Goal: Transaction & Acquisition: Subscribe to service/newsletter

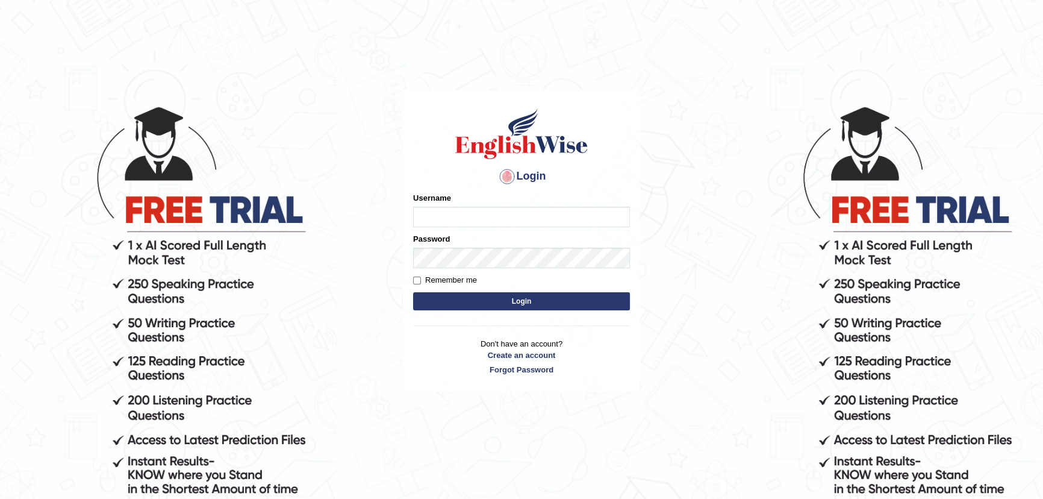
type input "onesmus"
click at [411, 278] on div "Login Please fix the following errors: Username onesmus Password Remember me Lo…" at bounding box center [521, 240] width 237 height 301
click at [417, 279] on input "Remember me" at bounding box center [417, 280] width 8 height 8
checkbox input "true"
click at [521, 304] on button "Login" at bounding box center [521, 301] width 217 height 18
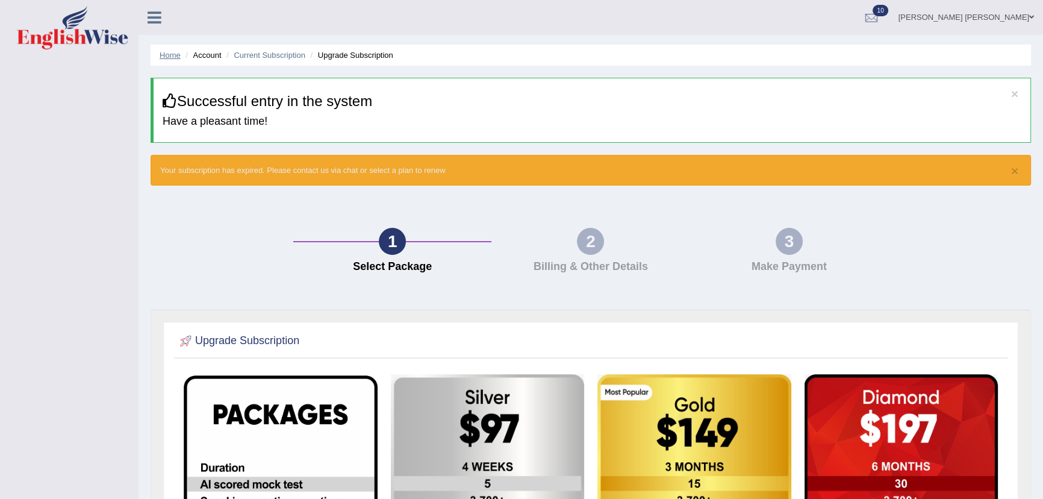
click at [171, 56] on link "Home" at bounding box center [170, 55] width 21 height 9
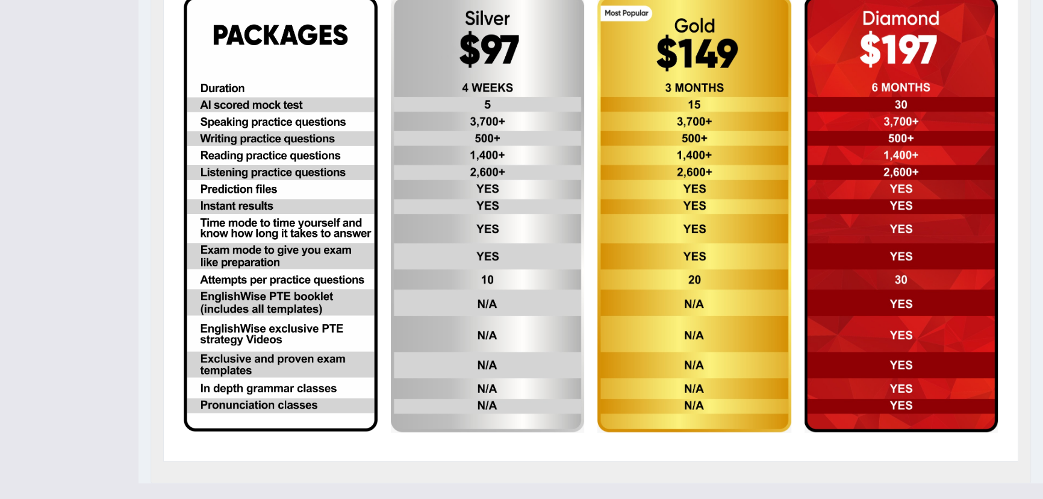
scroll to position [327, 0]
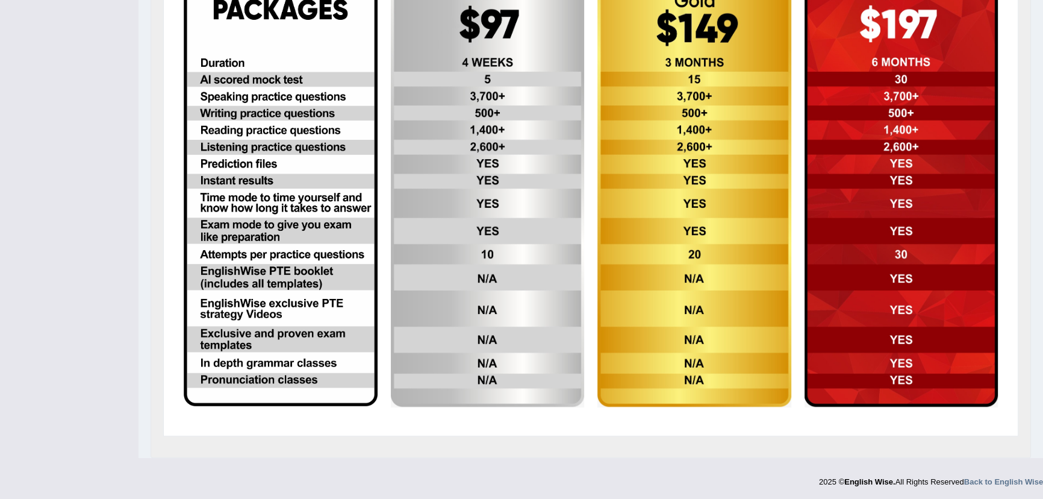
click at [458, 18] on img at bounding box center [488, 188] width 194 height 437
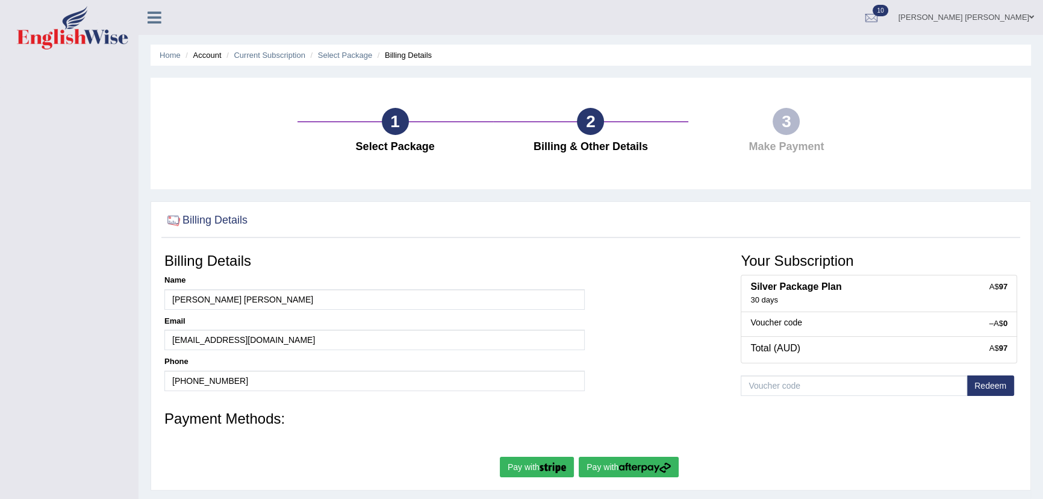
click at [628, 470] on img "submit" at bounding box center [644, 467] width 52 height 11
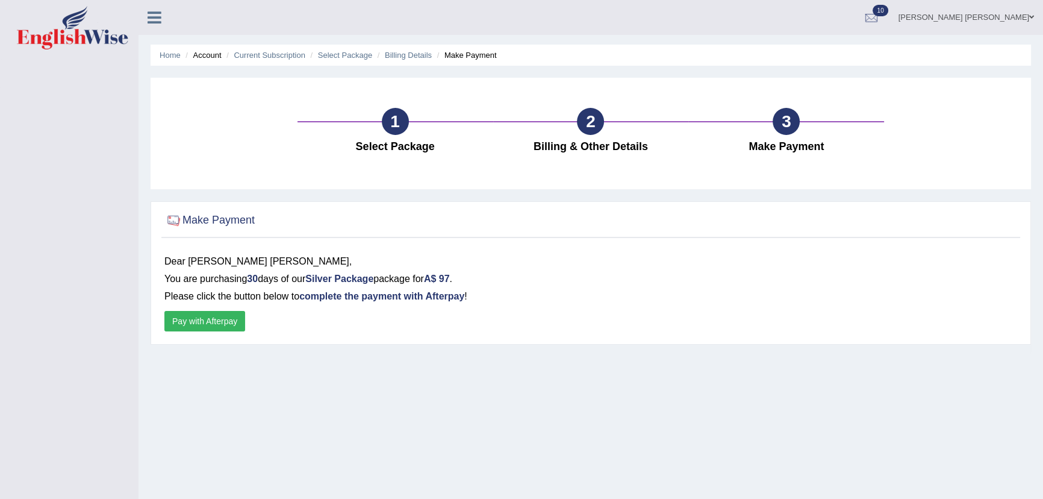
click at [233, 319] on button "Pay with Afterpay" at bounding box center [204, 321] width 81 height 20
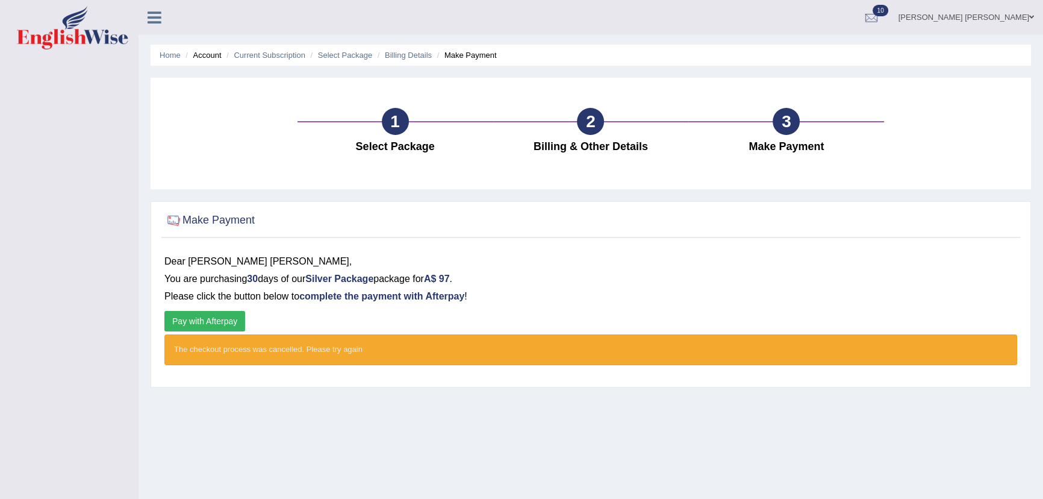
click at [777, 141] on h4 "Make Payment" at bounding box center [786, 147] width 184 height 12
click at [404, 138] on div "1 Select Package" at bounding box center [395, 133] width 196 height 51
click at [414, 57] on link "Billing Details" at bounding box center [408, 55] width 47 height 9
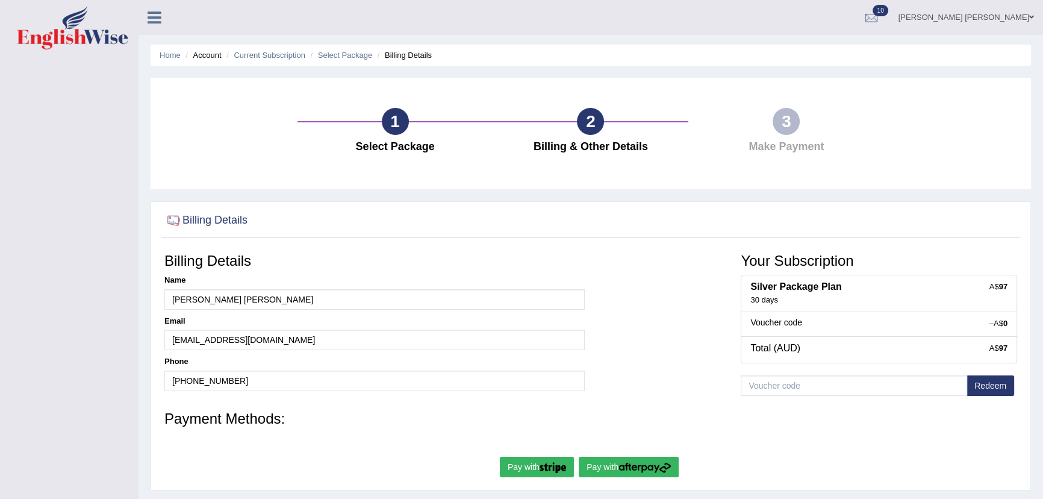
scroll to position [133, 0]
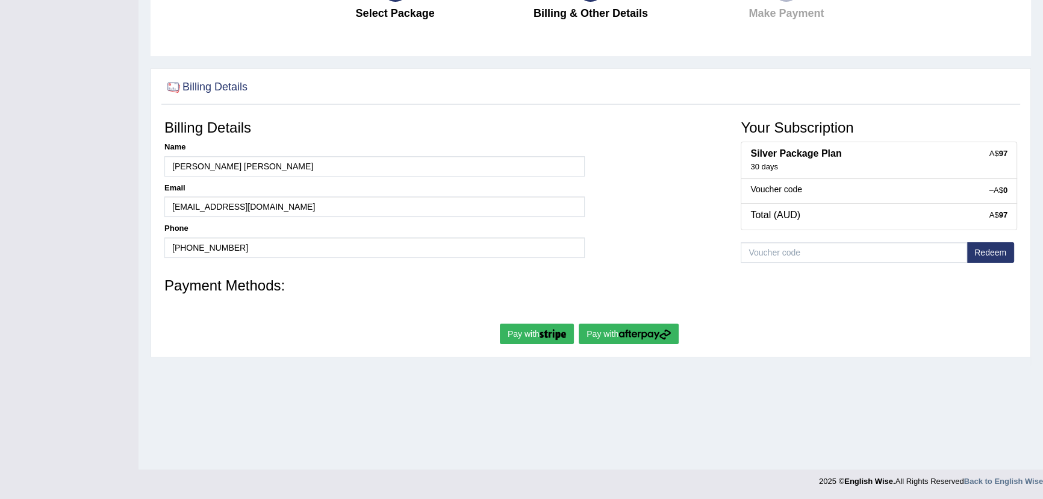
click at [553, 329] on img "submit" at bounding box center [552, 334] width 26 height 11
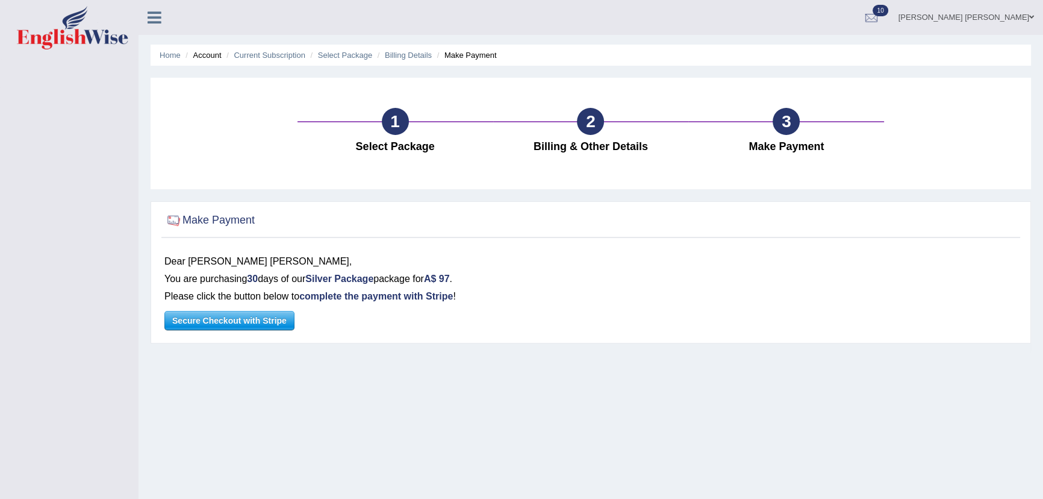
click at [276, 319] on span "Secure Checkout with Stripe" at bounding box center [229, 320] width 129 height 18
click at [282, 321] on span "Secure Checkout with Stripe" at bounding box center [229, 320] width 129 height 18
click at [170, 220] on div at bounding box center [173, 220] width 18 height 18
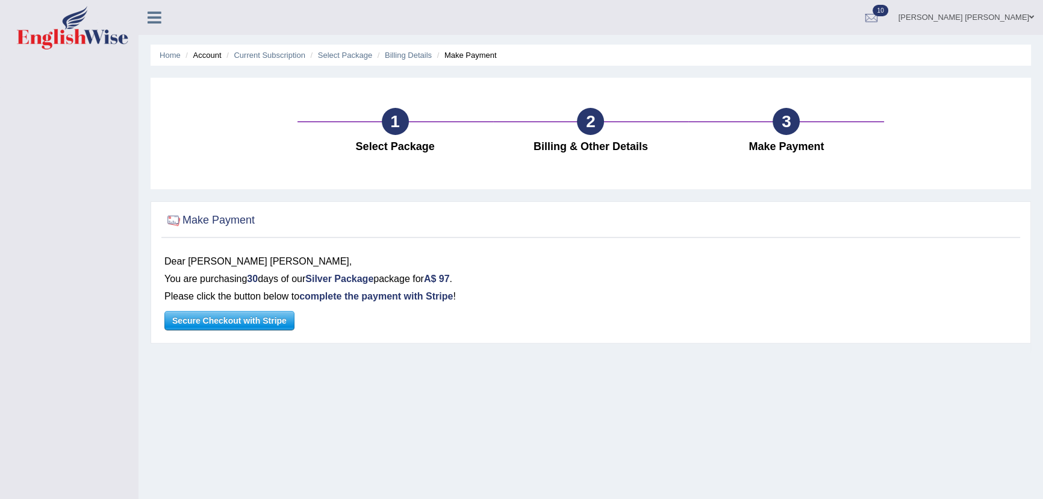
click at [408, 148] on h4 "Select Package" at bounding box center [395, 147] width 184 height 12
click at [768, 136] on div "3 Make Payment" at bounding box center [786, 133] width 196 height 51
click at [783, 121] on div "3" at bounding box center [785, 121] width 27 height 27
click at [421, 52] on link "Billing Details" at bounding box center [408, 55] width 47 height 9
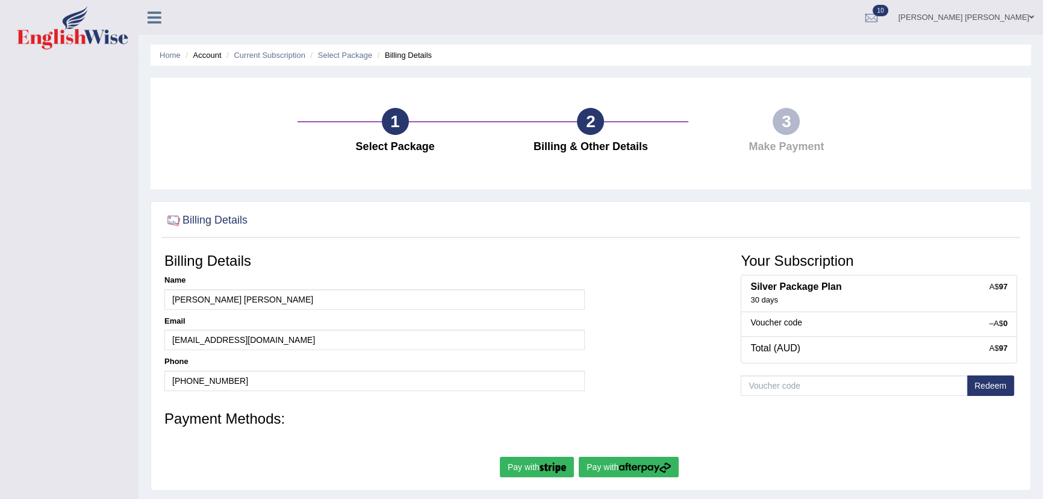
click at [615, 462] on button "Pay with" at bounding box center [629, 466] width 100 height 20
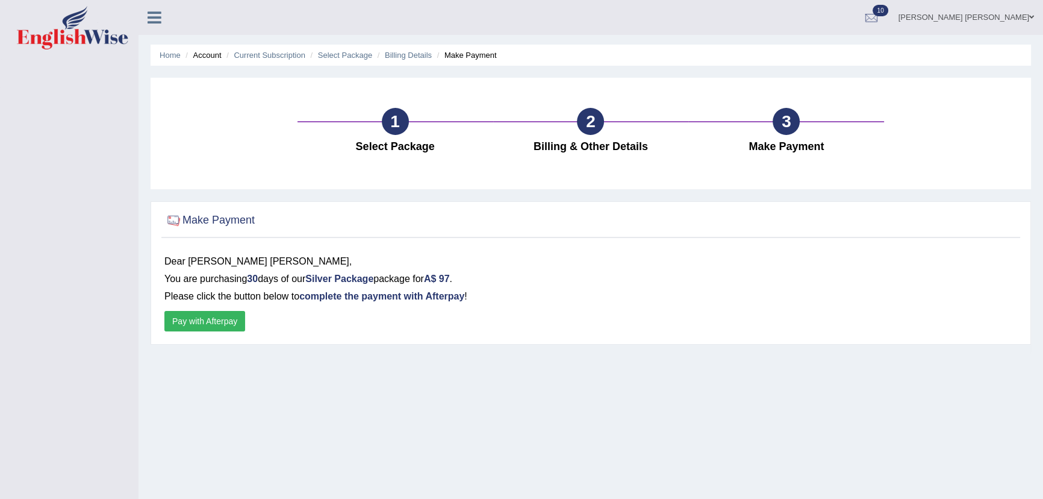
click at [222, 320] on button "Pay with Afterpay" at bounding box center [204, 321] width 81 height 20
click at [227, 315] on button "Pay with Afterpay" at bounding box center [204, 321] width 81 height 20
click at [221, 324] on button "Pay with Afterpay" at bounding box center [204, 321] width 81 height 20
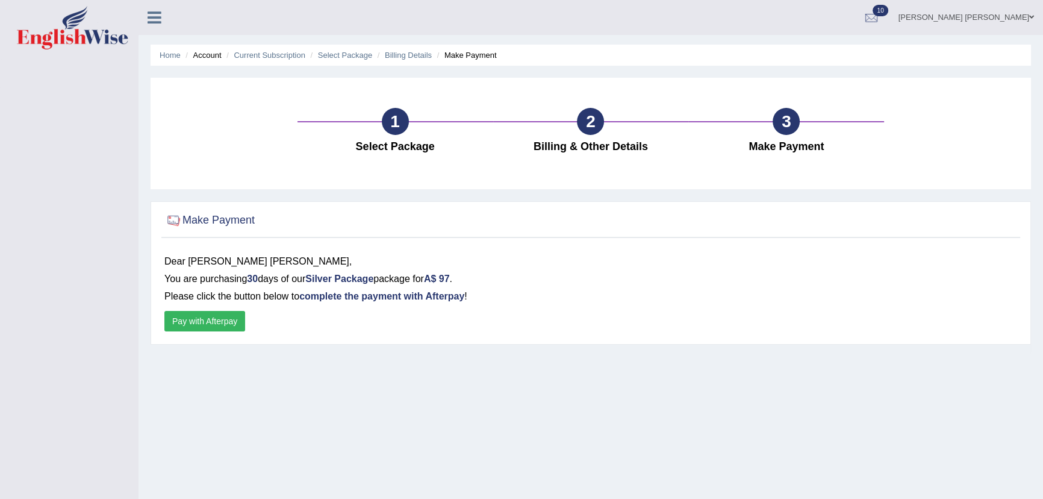
click at [221, 324] on button "Pay with Afterpay" at bounding box center [204, 321] width 81 height 20
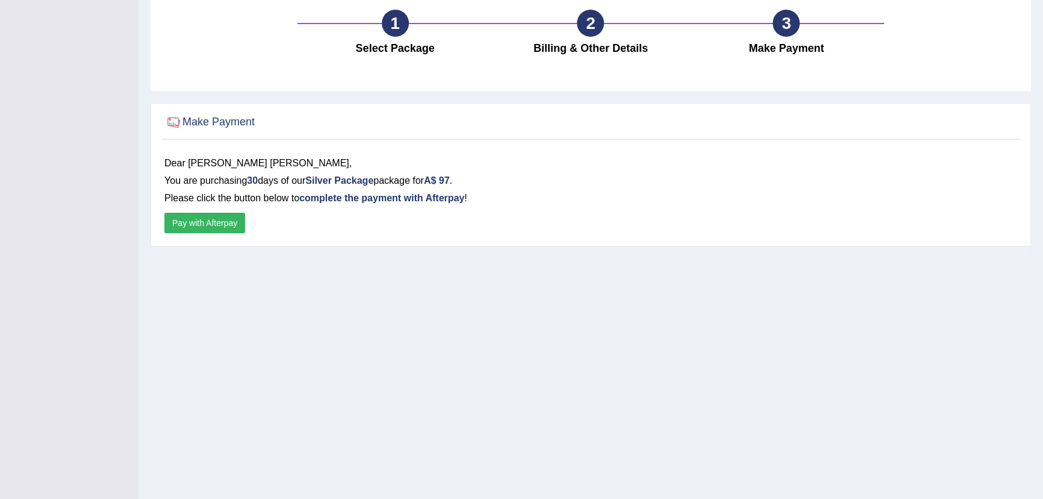
scroll to position [133, 0]
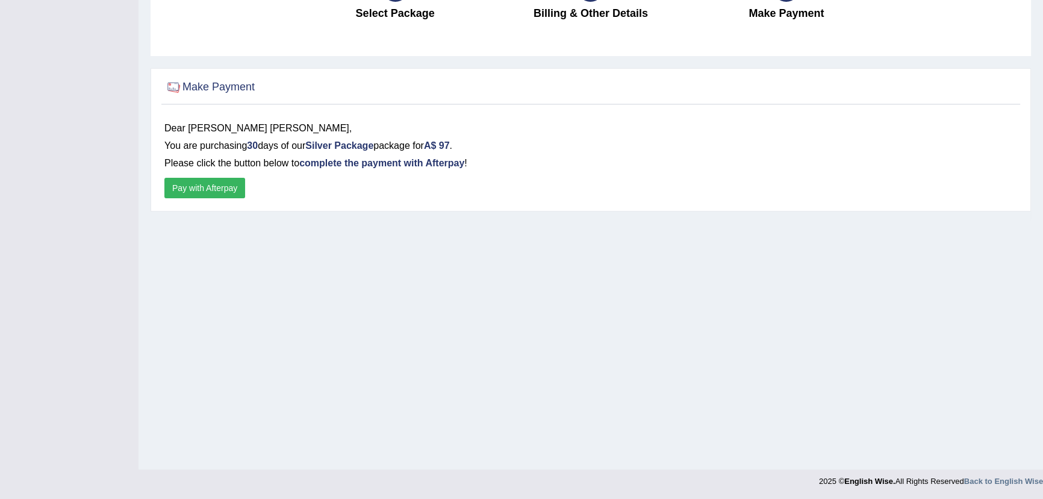
click at [218, 187] on button "Pay with Afterpay" at bounding box center [204, 188] width 81 height 20
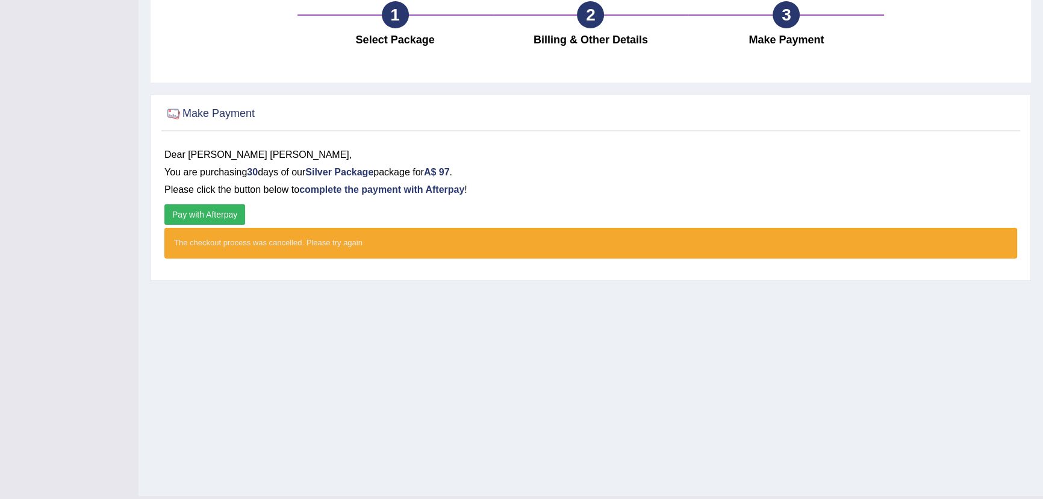
scroll to position [0, 0]
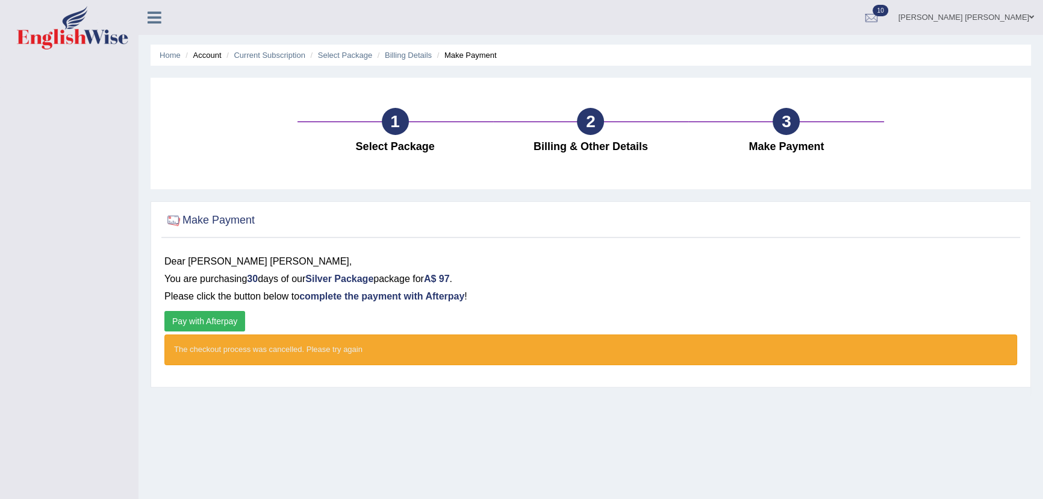
click at [216, 320] on button "Pay with Afterpay" at bounding box center [204, 321] width 81 height 20
click at [348, 52] on link "Select Package" at bounding box center [345, 55] width 54 height 9
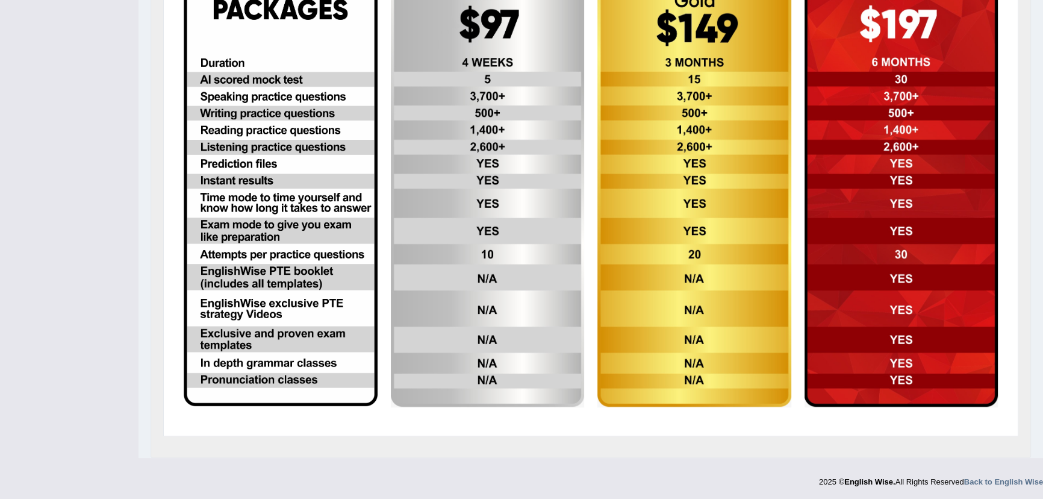
click at [282, 378] on img at bounding box center [281, 187] width 194 height 435
click at [284, 311] on img at bounding box center [281, 187] width 194 height 435
click at [284, 309] on img at bounding box center [281, 187] width 194 height 435
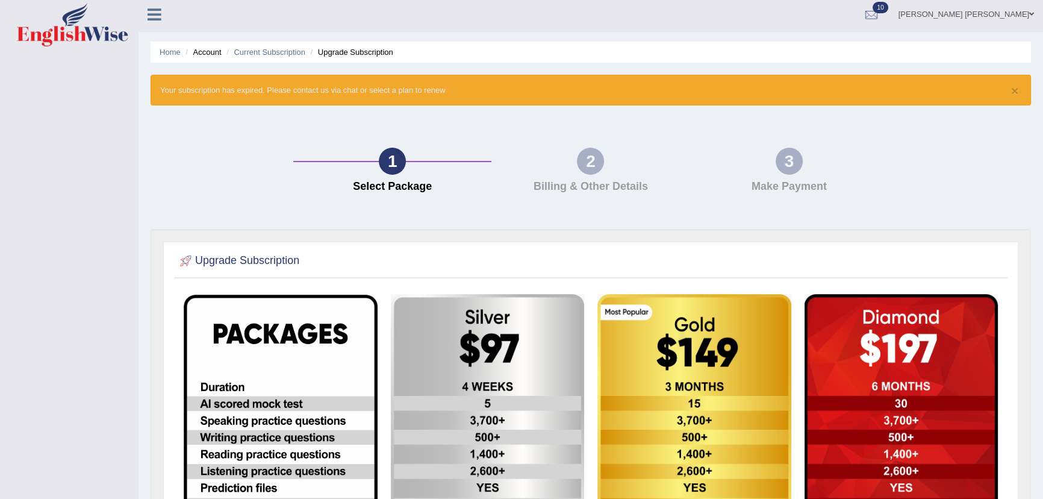
scroll to position [0, 0]
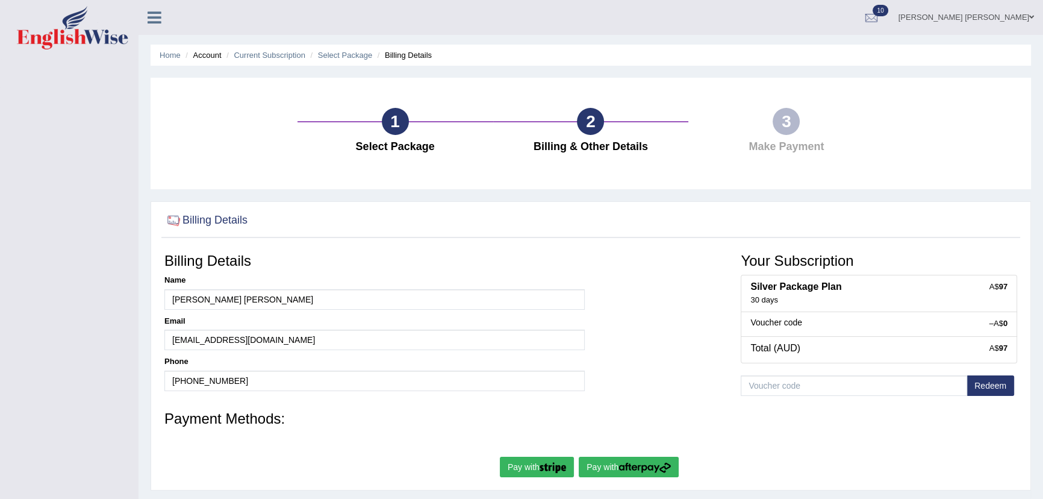
scroll to position [133, 0]
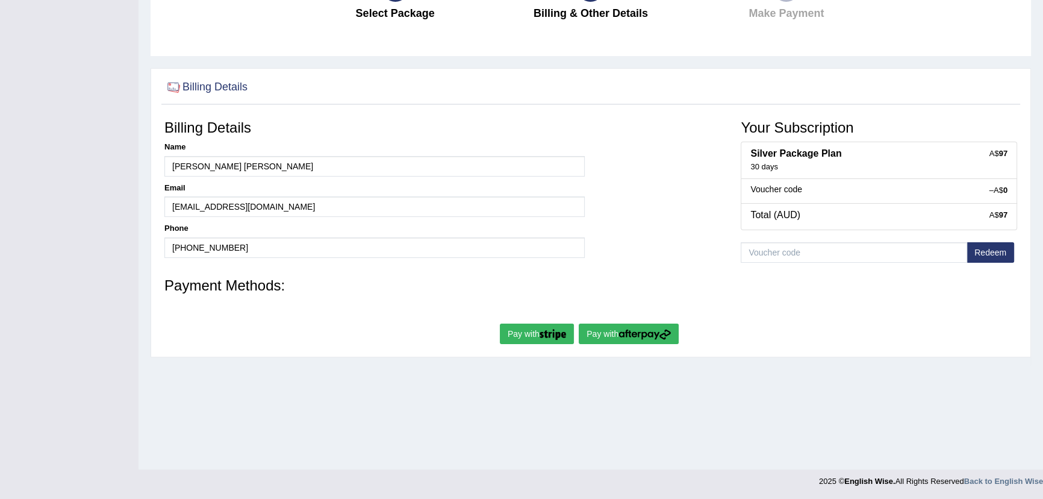
click at [263, 285] on h3 "Payment Methods:" at bounding box center [590, 286] width 853 height 16
click at [548, 330] on img "submit" at bounding box center [552, 334] width 26 height 11
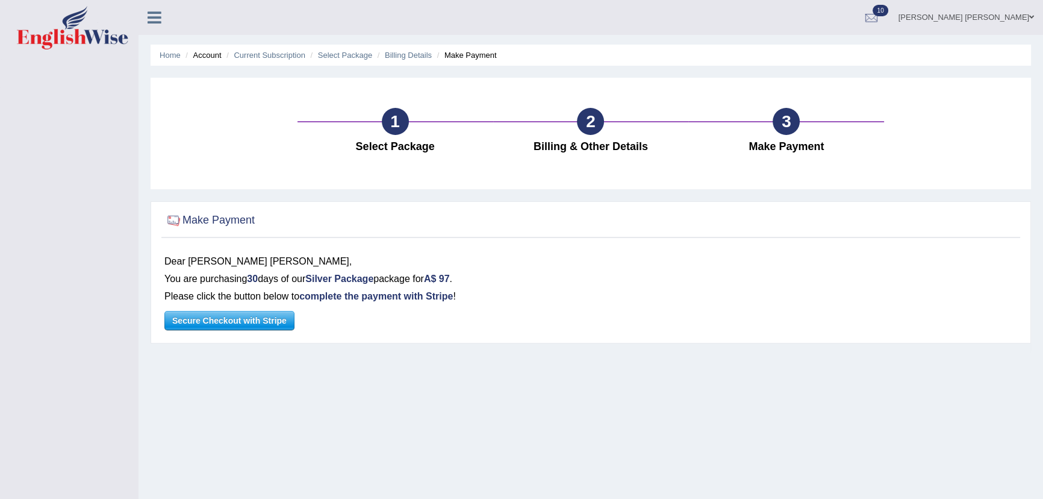
click at [273, 323] on span "Secure Checkout with Stripe" at bounding box center [229, 320] width 129 height 18
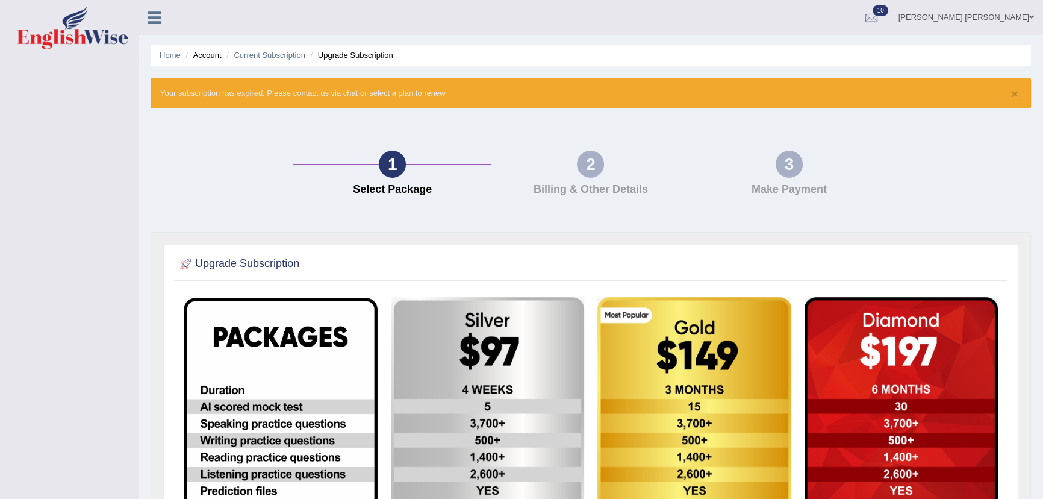
click at [155, 16] on icon at bounding box center [155, 18] width 14 height 16
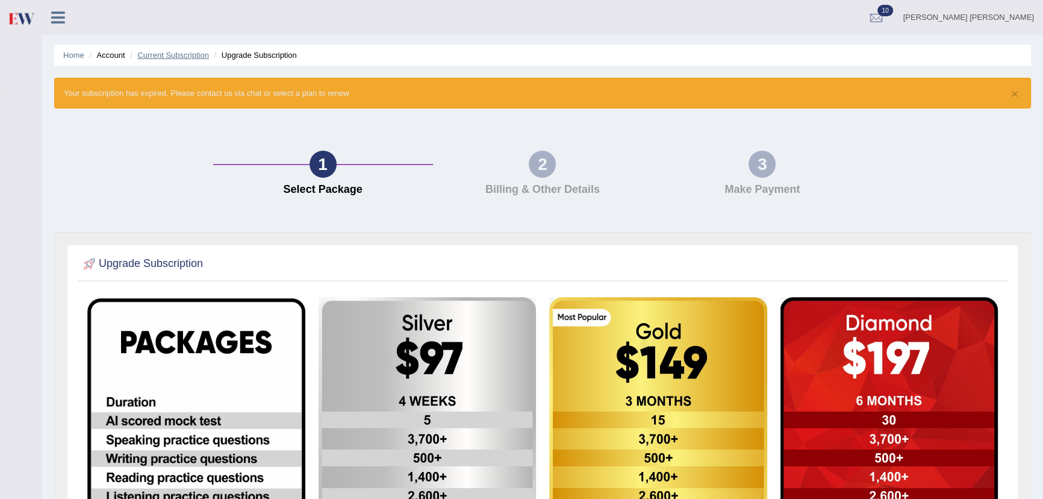
click at [179, 57] on link "Current Subscription" at bounding box center [173, 55] width 72 height 9
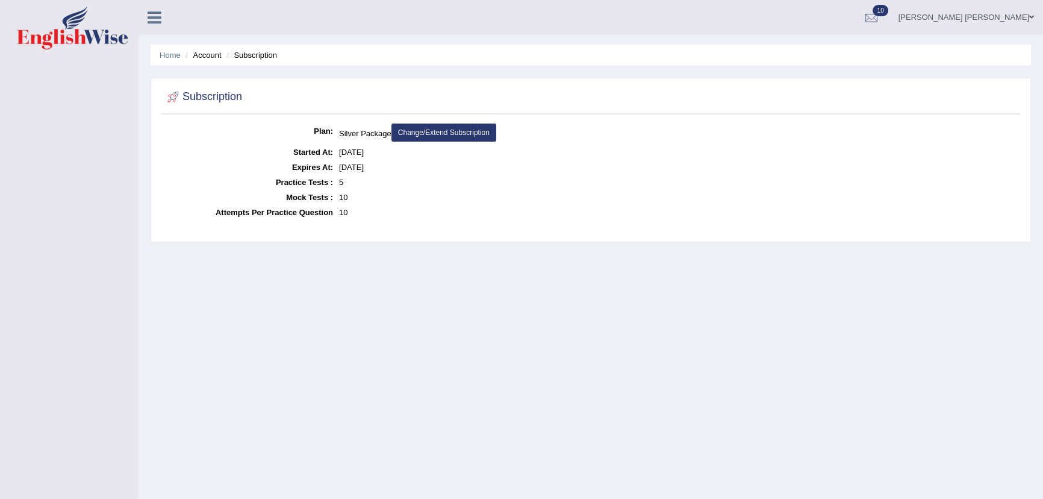
click at [449, 132] on link "Change/Extend Subscription" at bounding box center [443, 132] width 105 height 18
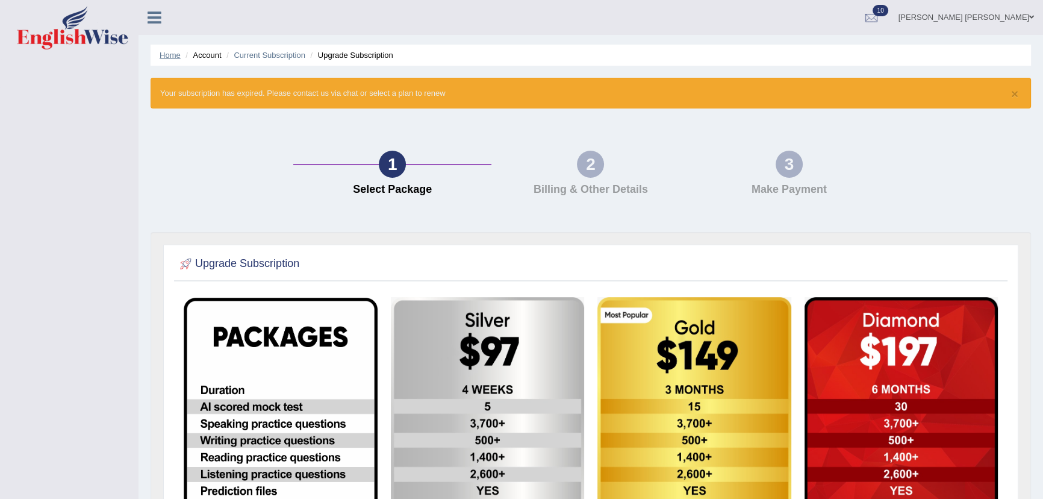
click at [164, 55] on link "Home" at bounding box center [170, 55] width 21 height 9
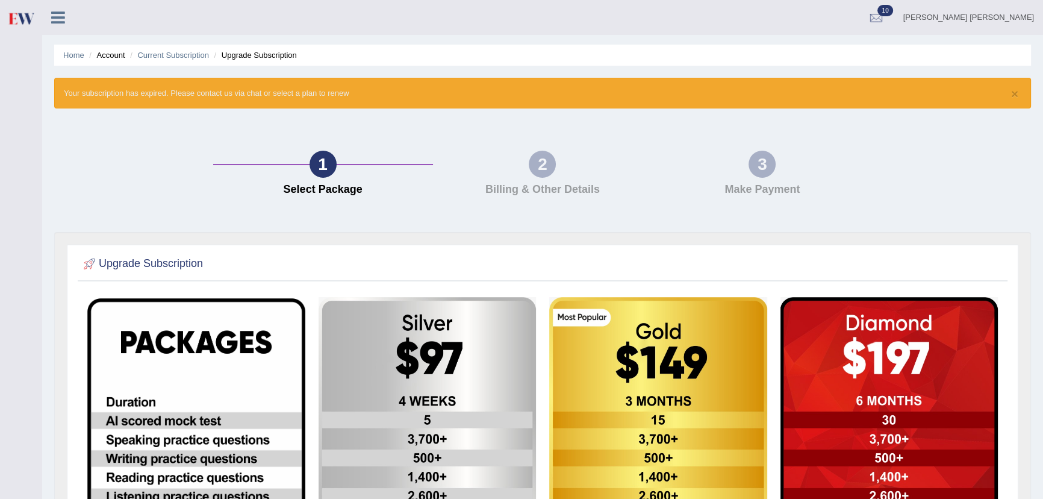
click at [60, 15] on icon at bounding box center [58, 18] width 14 height 16
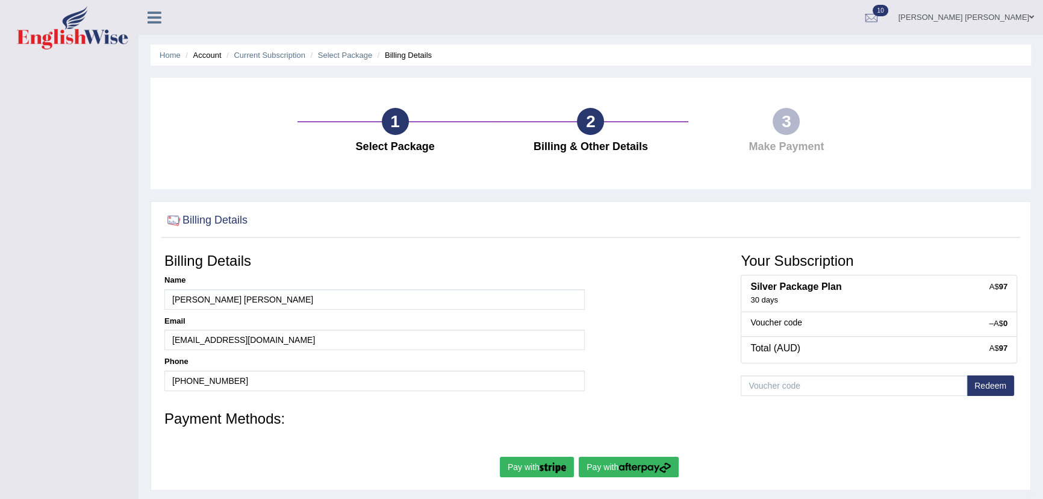
click at [608, 146] on h4 "Billing & Other Details" at bounding box center [591, 147] width 184 height 12
click at [796, 143] on h4 "Make Payment" at bounding box center [786, 147] width 184 height 12
click at [986, 380] on button "Redeem" at bounding box center [990, 385] width 48 height 20
click at [986, 382] on button "Redeem" at bounding box center [990, 385] width 48 height 20
click at [983, 385] on button "Redeem" at bounding box center [990, 385] width 48 height 20
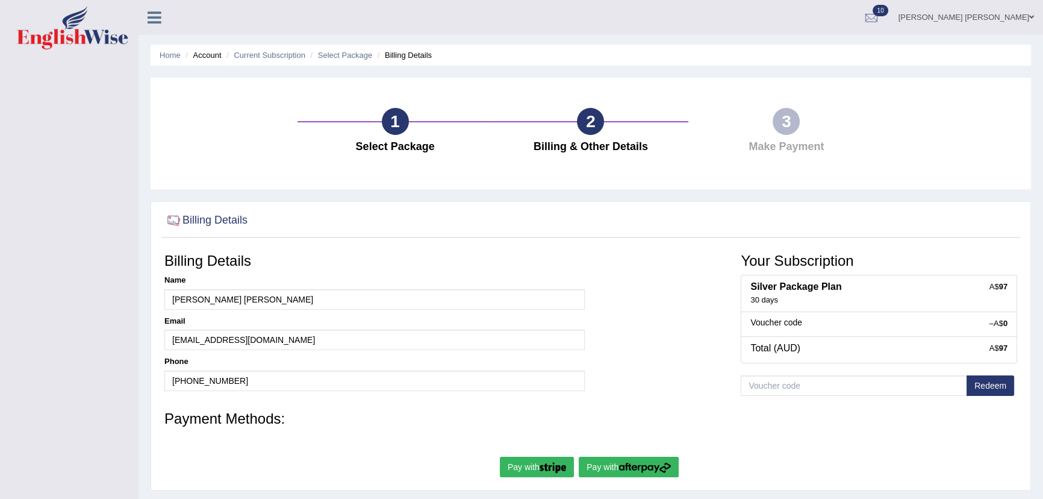
click at [983, 385] on button "Redeem" at bounding box center [990, 385] width 48 height 20
click at [1028, 16] on link "[PERSON_NAME] [PERSON_NAME]" at bounding box center [966, 15] width 154 height 31
click at [947, 111] on link "Subscription: Silver Package" at bounding box center [965, 105] width 151 height 28
click at [929, 8] on link "[PERSON_NAME] [PERSON_NAME]" at bounding box center [966, 15] width 154 height 31
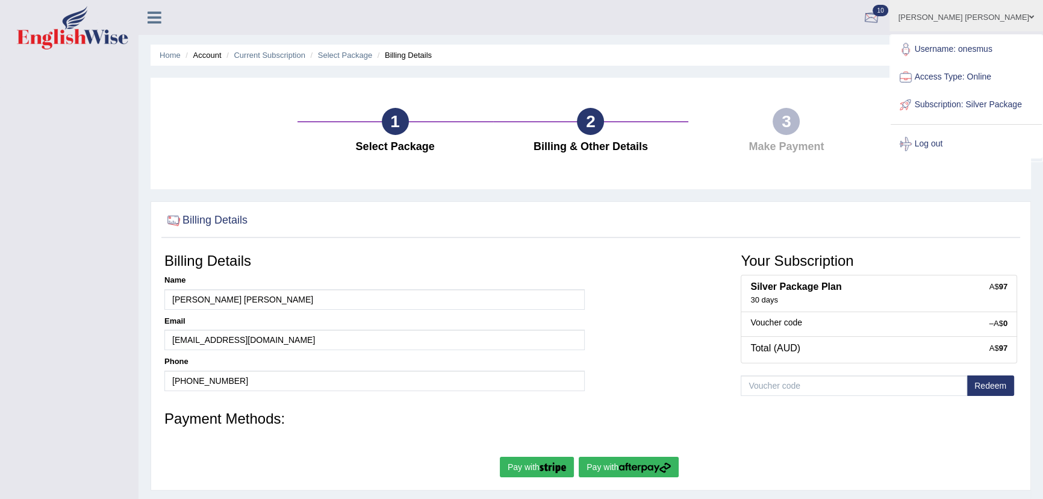
click at [880, 17] on div at bounding box center [871, 18] width 18 height 18
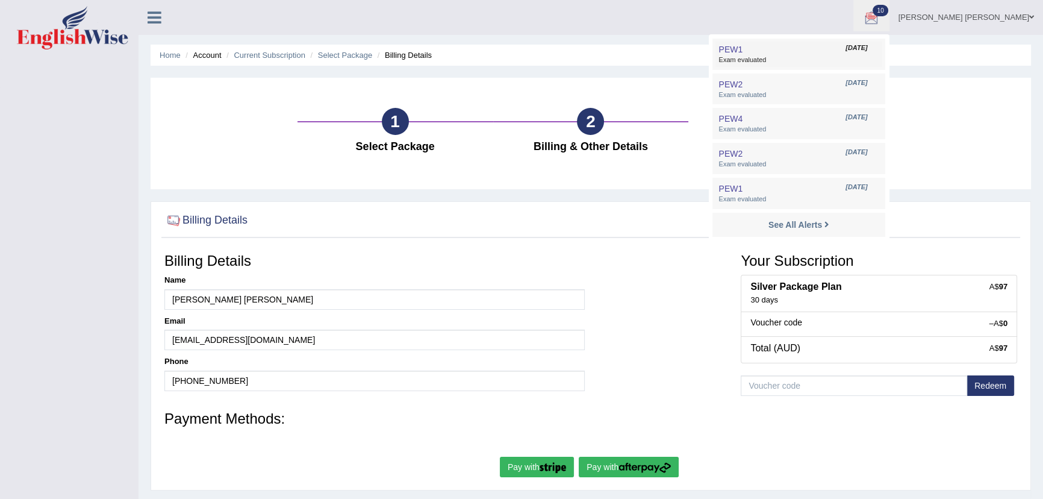
click at [781, 64] on span "Exam evaluated" at bounding box center [798, 60] width 160 height 10
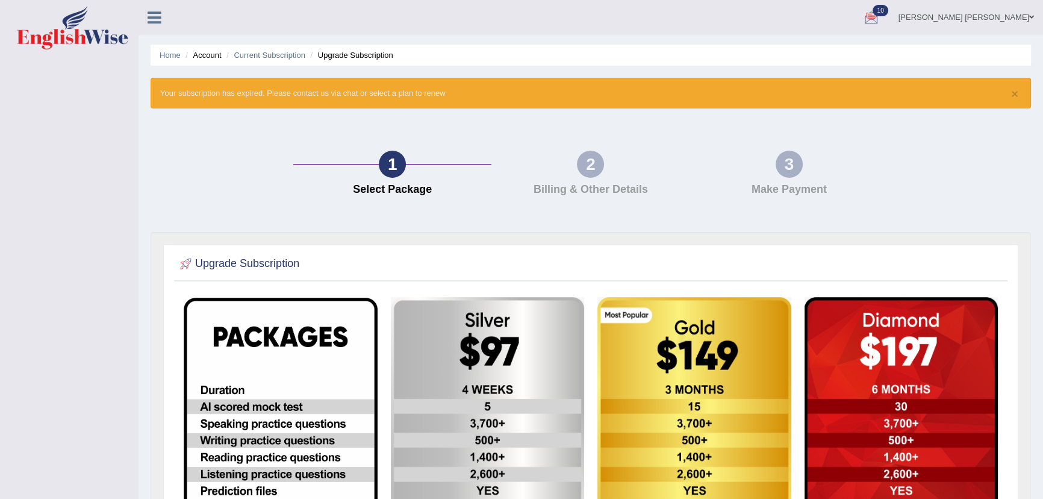
click at [880, 14] on div at bounding box center [871, 18] width 18 height 18
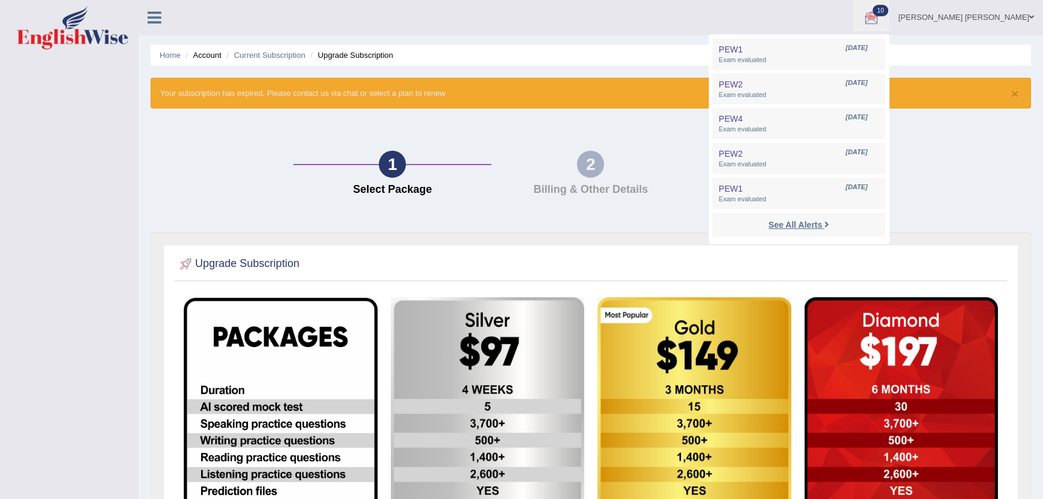
click at [811, 222] on strong "See All Alerts" at bounding box center [795, 225] width 54 height 10
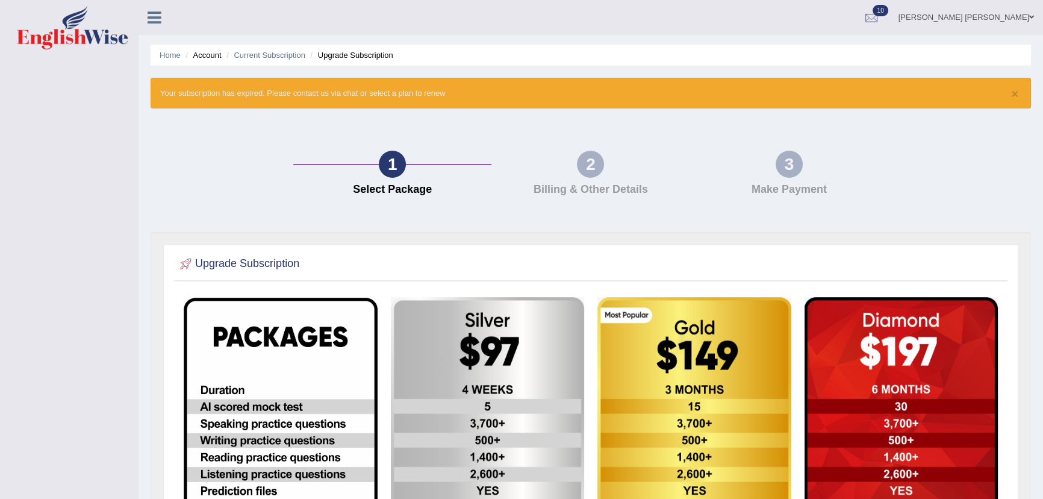
click at [956, 13] on link "[PERSON_NAME] [PERSON_NAME]" at bounding box center [966, 15] width 154 height 31
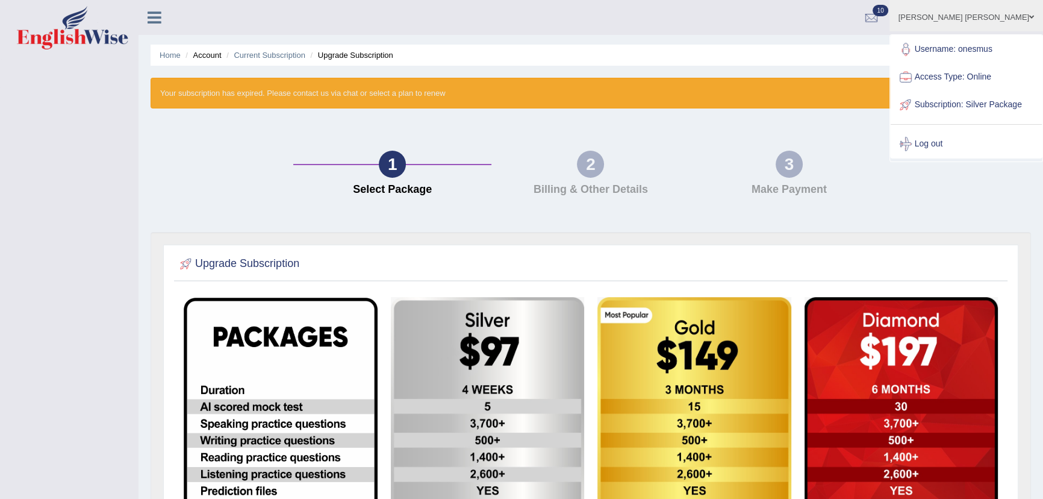
click at [983, 107] on link "Subscription: Silver Package" at bounding box center [965, 105] width 151 height 28
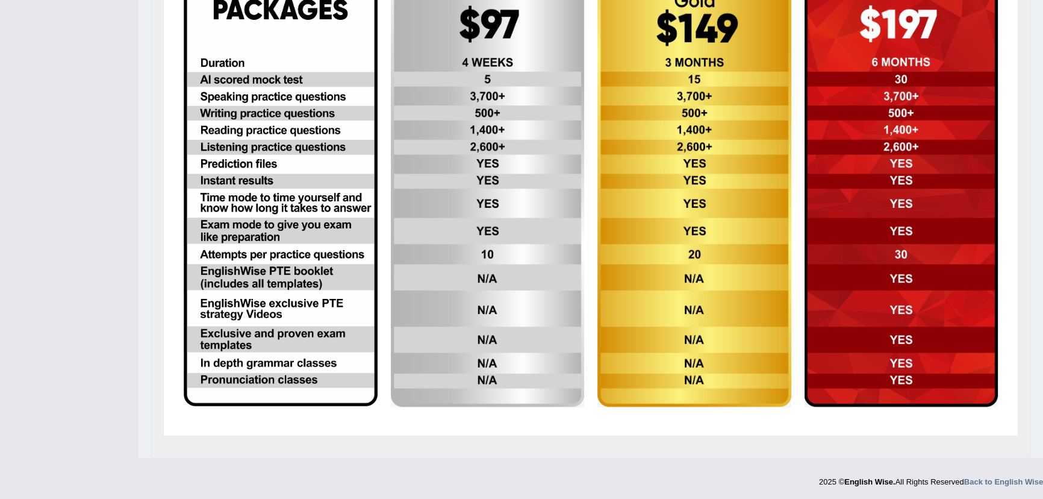
scroll to position [108, 0]
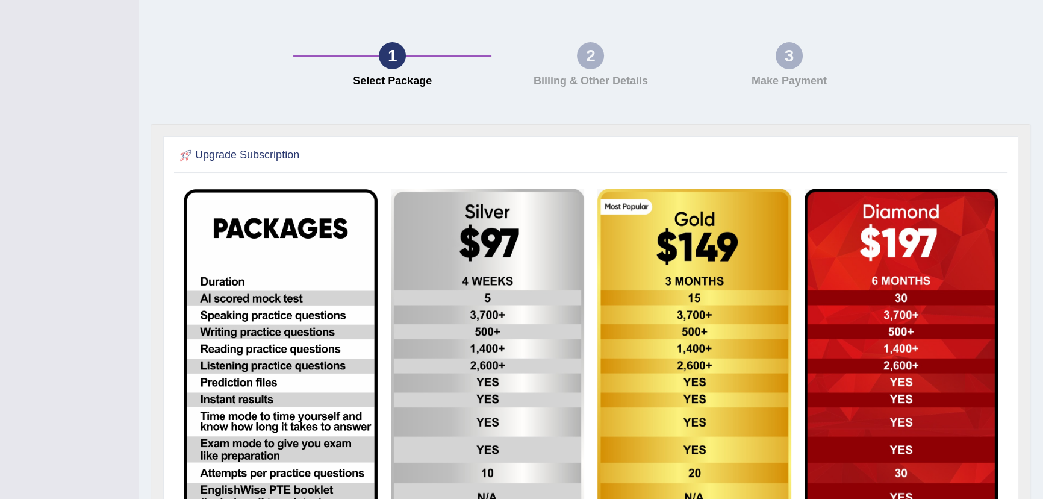
click at [495, 293] on img at bounding box center [488, 406] width 194 height 437
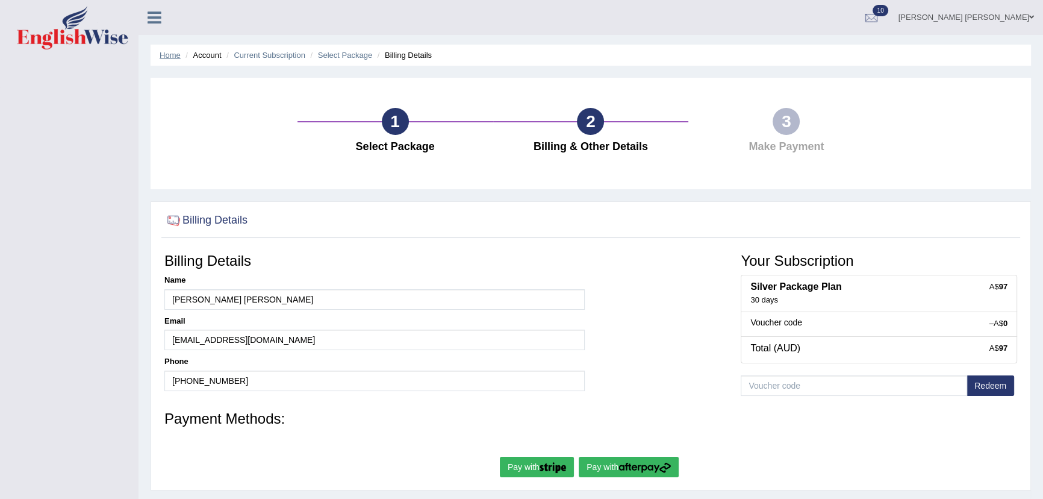
click at [167, 52] on link "Home" at bounding box center [170, 55] width 21 height 9
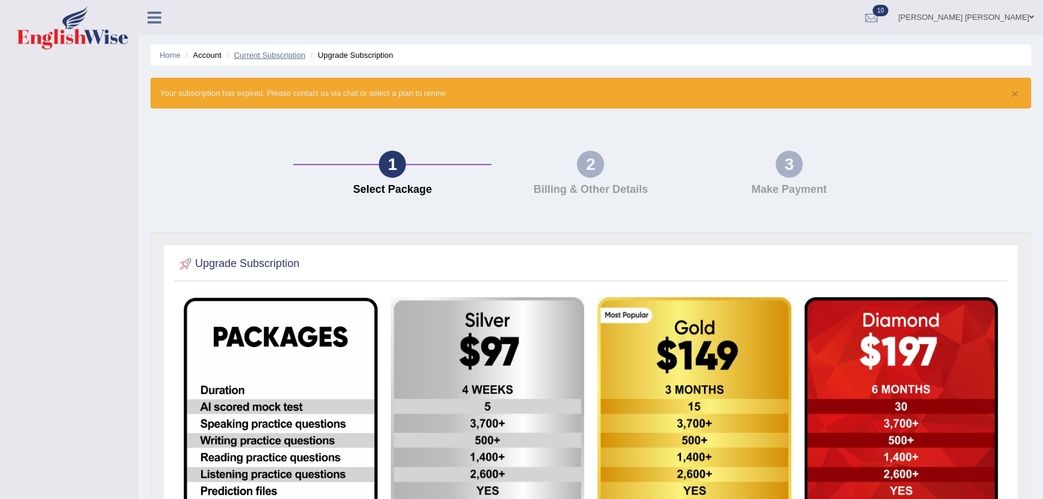
click at [272, 54] on link "Current Subscription" at bounding box center [270, 55] width 72 height 9
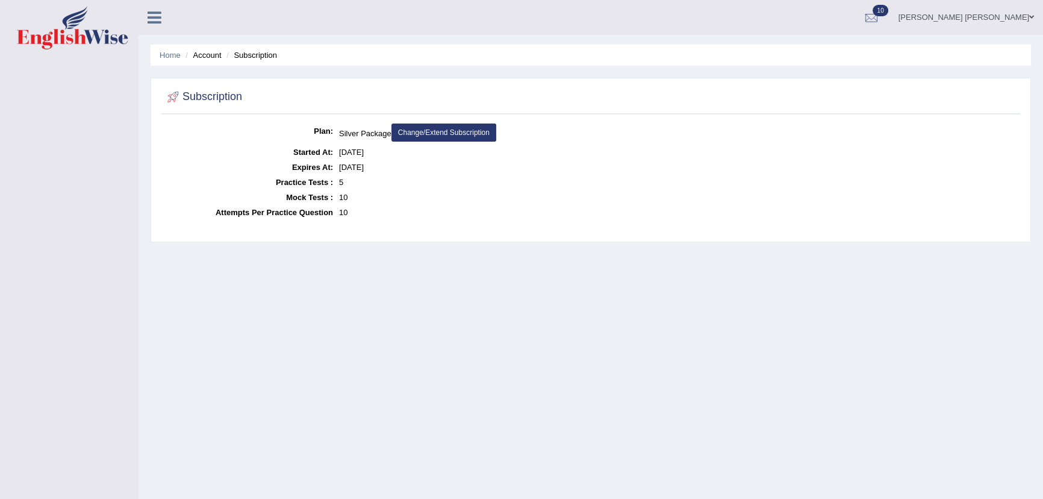
click at [452, 125] on link "Change/Extend Subscription" at bounding box center [443, 132] width 105 height 18
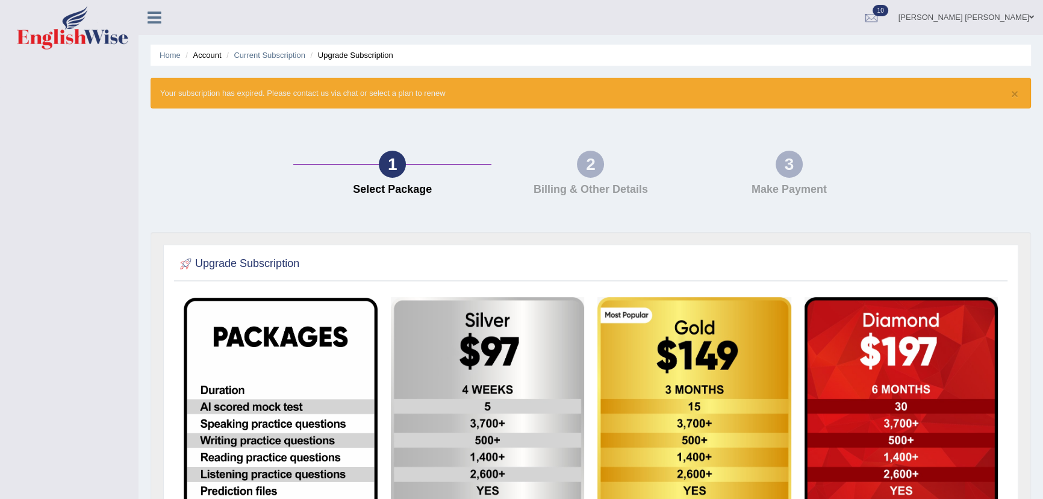
click at [440, 95] on div "× Your subscription has expired. Please contact us via chat or select a plan to…" at bounding box center [591, 93] width 880 height 31
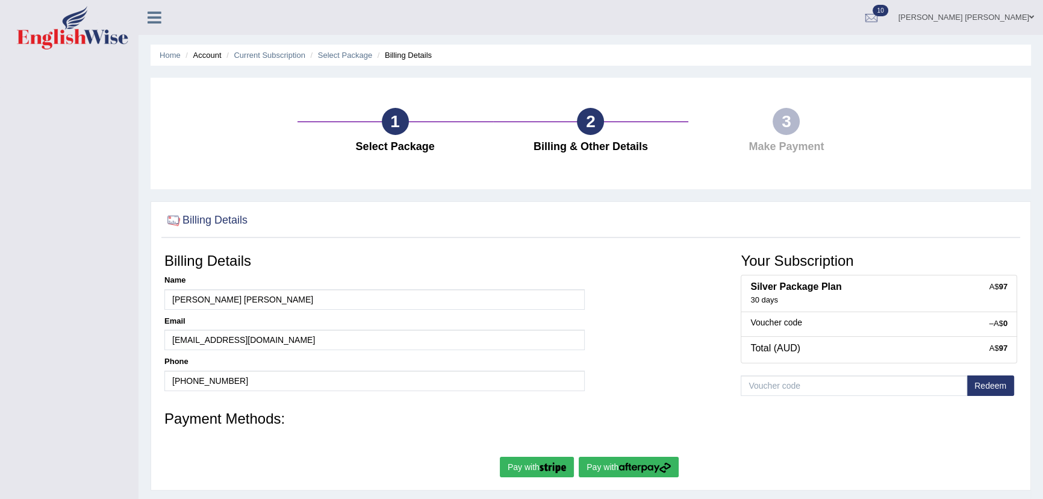
click at [524, 465] on button "Pay with" at bounding box center [537, 466] width 74 height 20
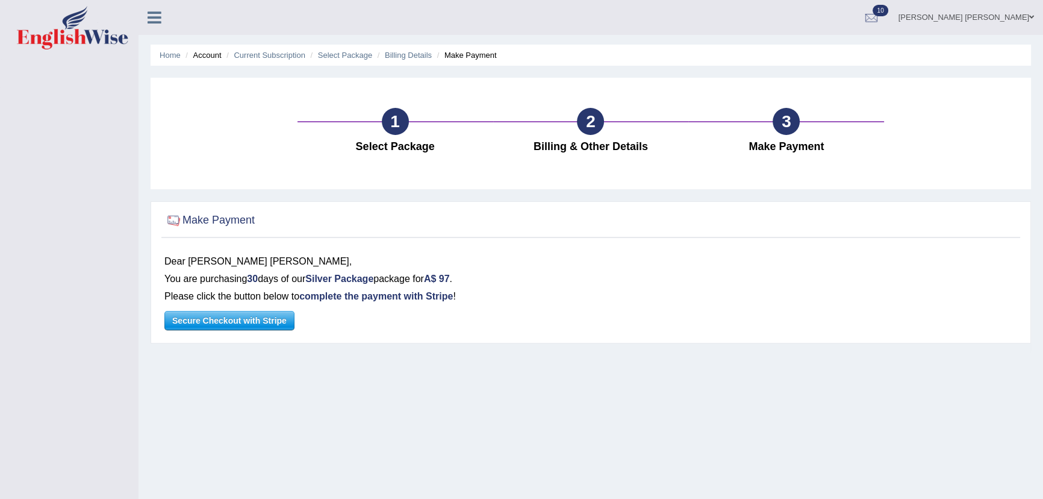
click at [370, 279] on b "Silver Package" at bounding box center [339, 278] width 68 height 10
click at [251, 326] on span "Secure Checkout with Stripe" at bounding box center [229, 320] width 129 height 18
